Goal: Use online tool/utility: Utilize a website feature to perform a specific function

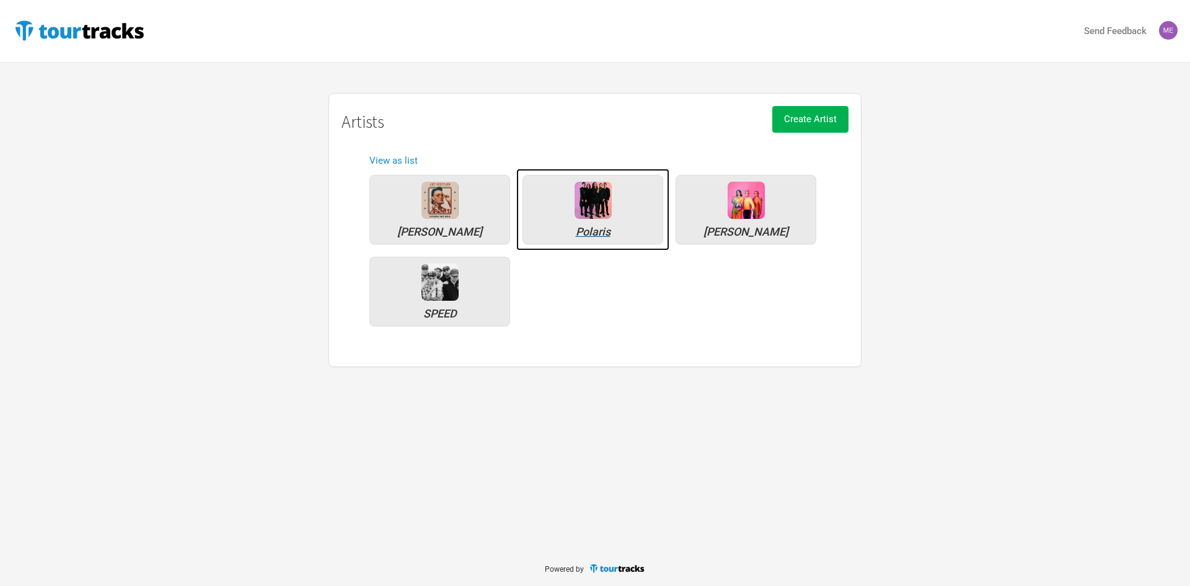
click at [597, 212] on img at bounding box center [592, 200] width 37 height 37
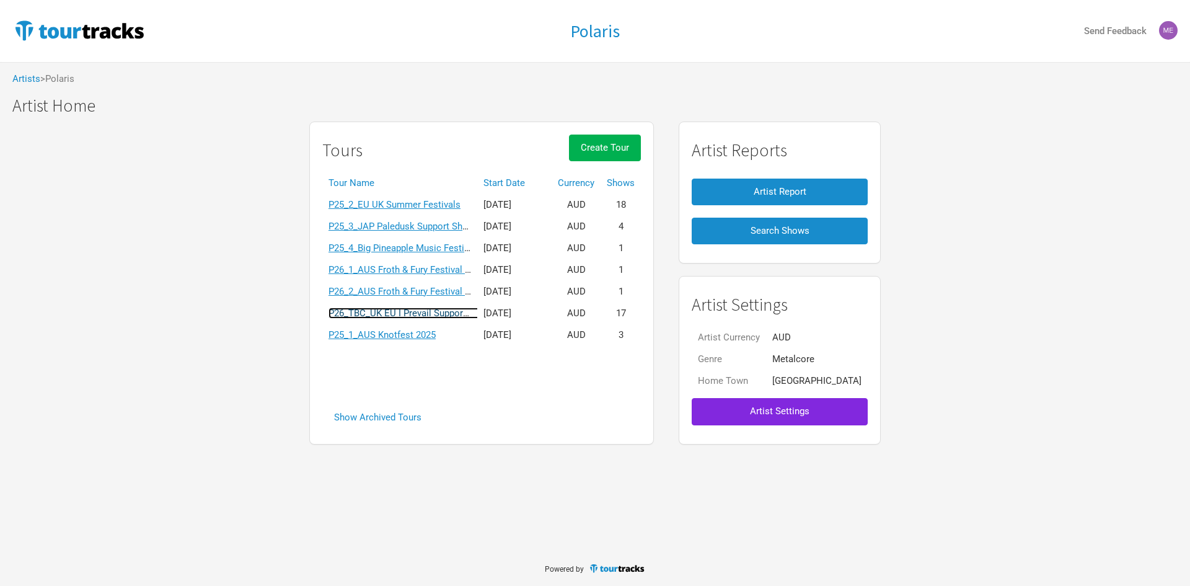
click at [464, 313] on link "P26_TBC_UK EU I Prevail Support Tour" at bounding box center [407, 312] width 159 height 11
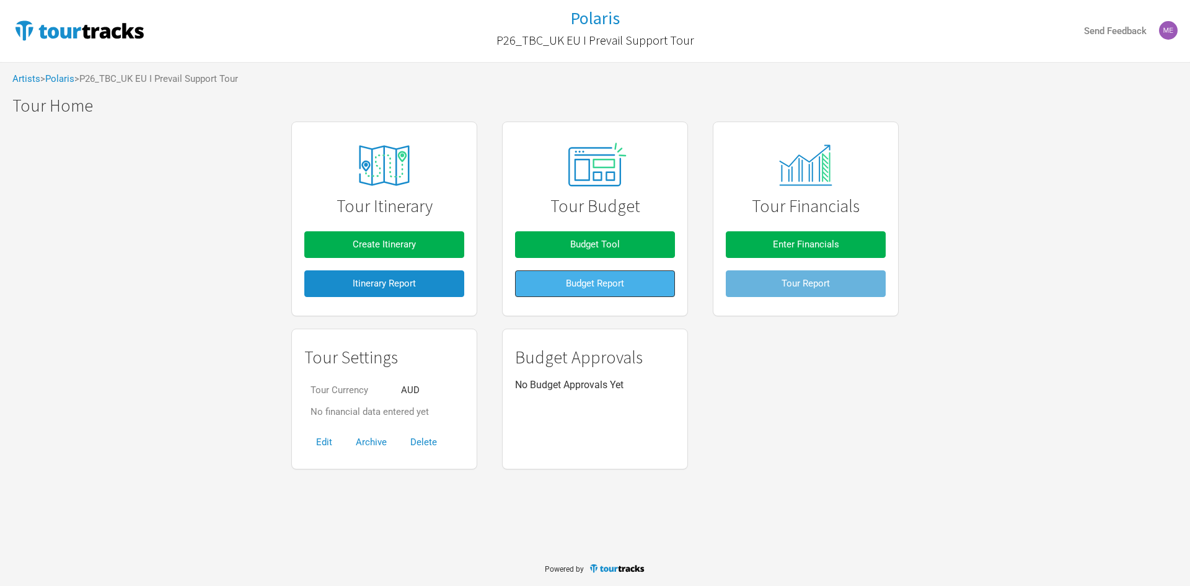
click at [591, 290] on button "Budget Report" at bounding box center [595, 283] width 160 height 27
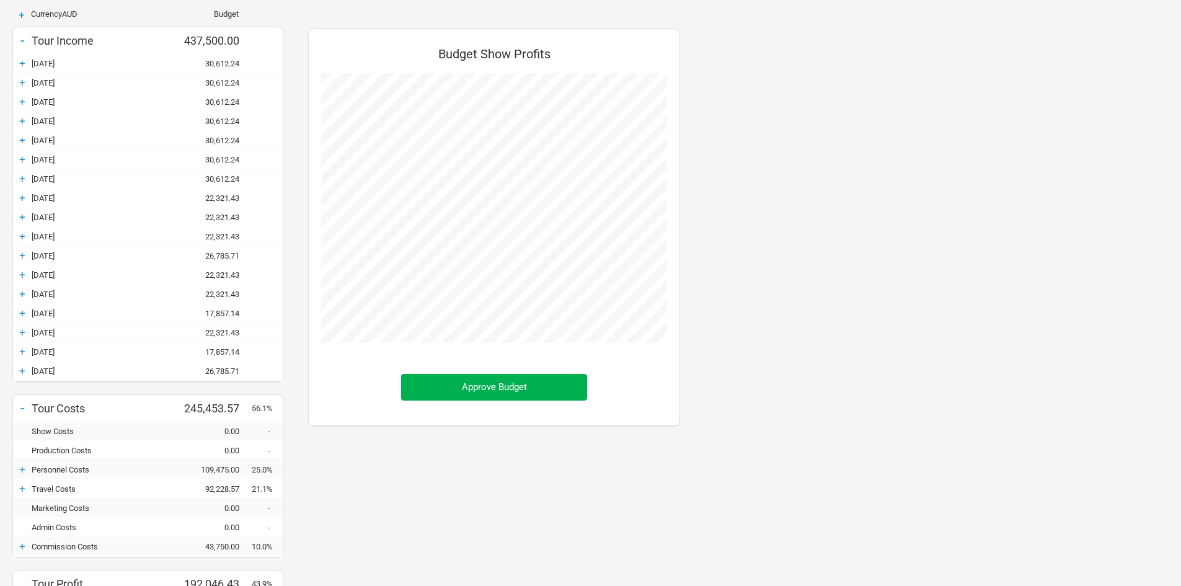
scroll to position [24, 0]
